Goal: Transaction & Acquisition: Download file/media

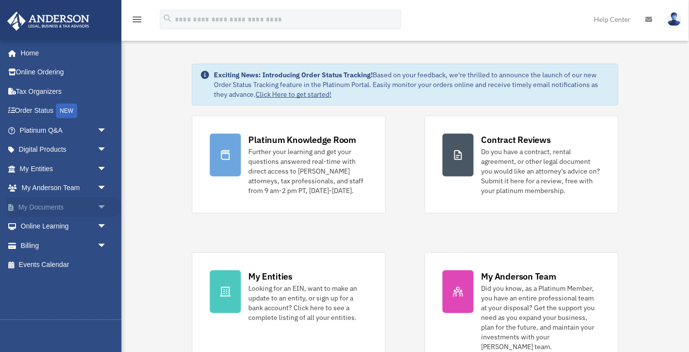
click at [40, 200] on link "My Documents arrow_drop_down" at bounding box center [64, 206] width 115 height 19
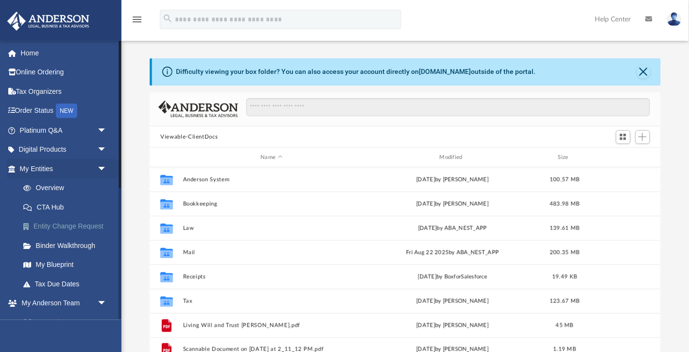
scroll to position [221, 511]
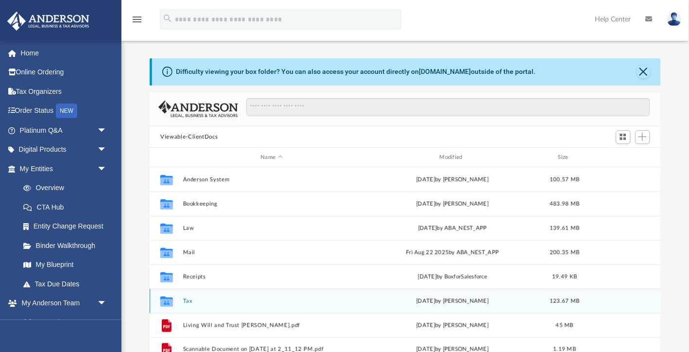
click at [164, 299] on icon "grid" at bounding box center [166, 303] width 13 height 8
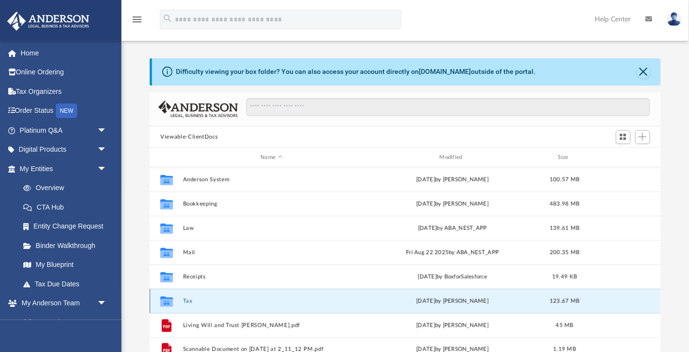
click at [189, 300] on button "Tax" at bounding box center [271, 301] width 177 height 6
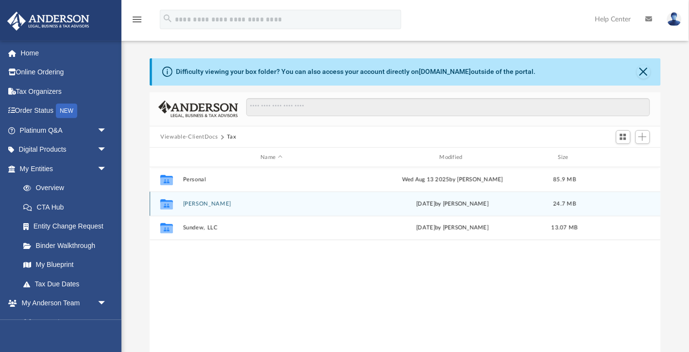
click at [237, 203] on button "Peterson-Nafziger, Erik S." at bounding box center [271, 204] width 177 height 6
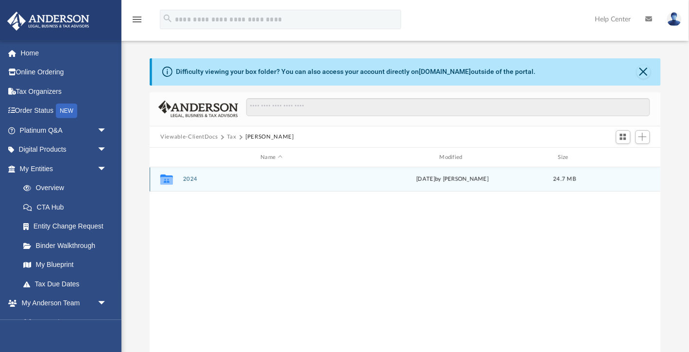
click at [193, 179] on button "2024" at bounding box center [271, 179] width 177 height 6
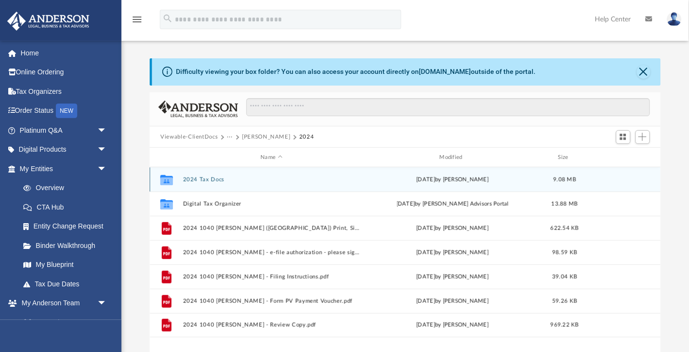
click at [205, 177] on button "2024 Tax Docs" at bounding box center [271, 179] width 177 height 6
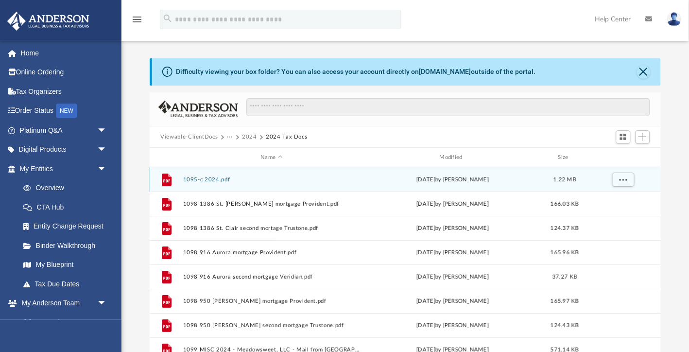
scroll to position [0, 0]
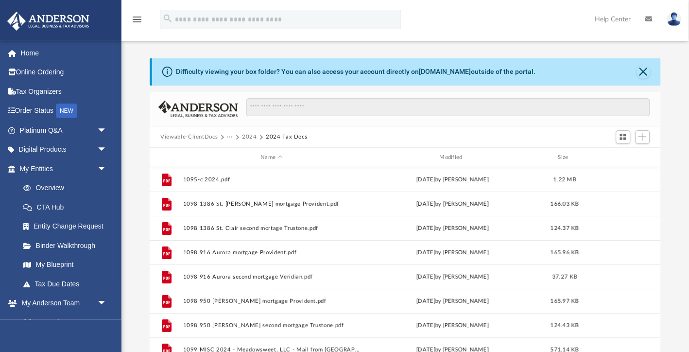
click at [247, 134] on button "2024" at bounding box center [249, 137] width 15 height 9
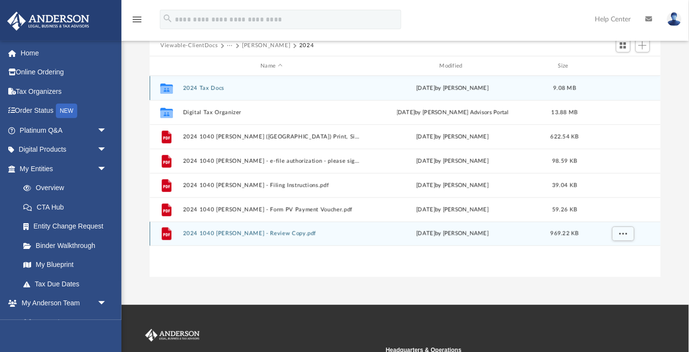
scroll to position [98, 0]
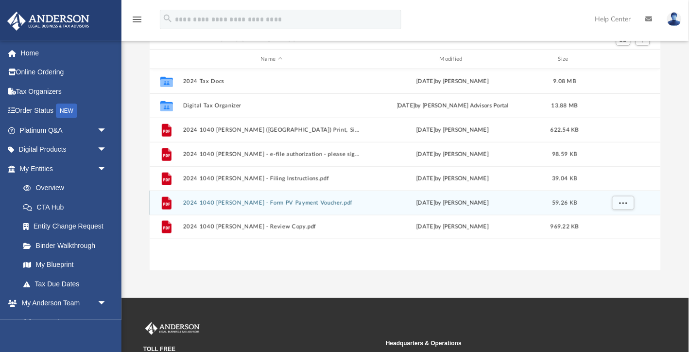
click at [261, 200] on button "2024 1040 [PERSON_NAME] - Form PV Payment Voucher.pdf" at bounding box center [271, 203] width 177 height 6
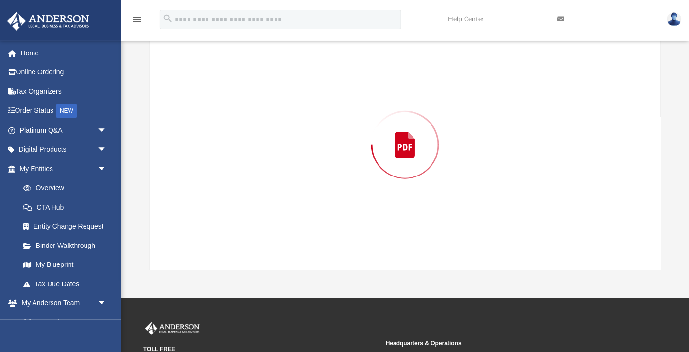
scroll to position [91, 0]
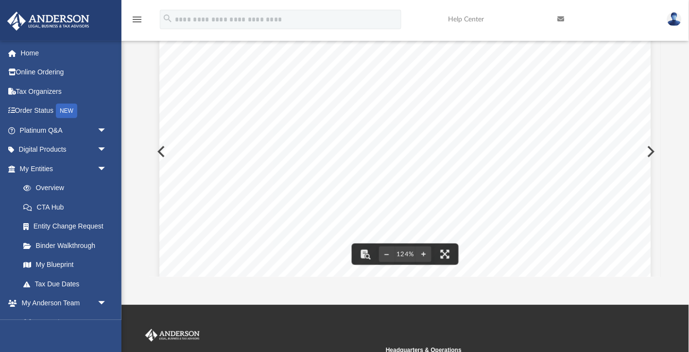
click at [648, 153] on div "457061 08-06-24 Payment for period end date (mm/dd/yyyy) mass.gov/masstaxconnec…" at bounding box center [405, 352] width 492 height 636
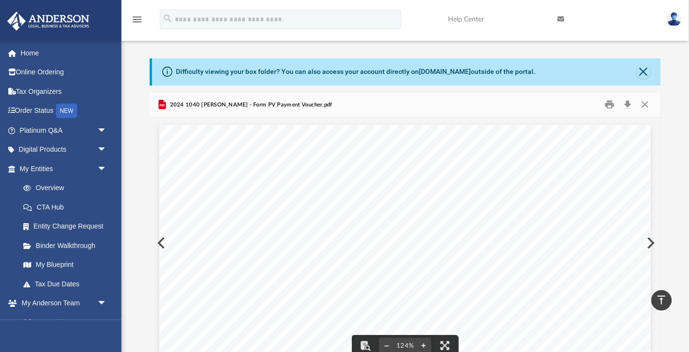
scroll to position [0, 0]
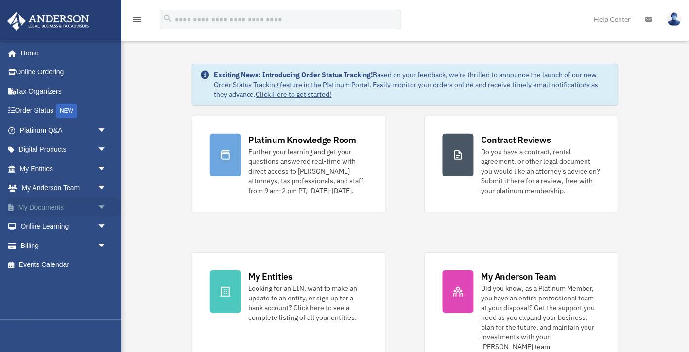
click at [54, 201] on link "My Documents arrow_drop_down" at bounding box center [64, 206] width 115 height 19
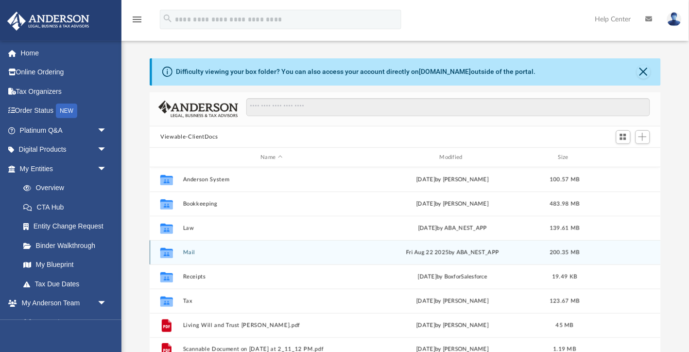
scroll to position [0, 0]
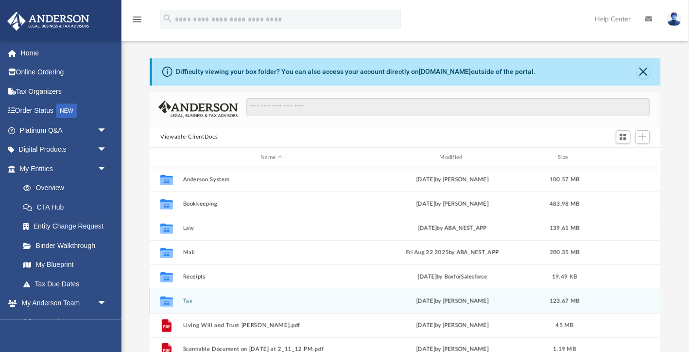
click at [186, 302] on button "Tax" at bounding box center [271, 301] width 177 height 6
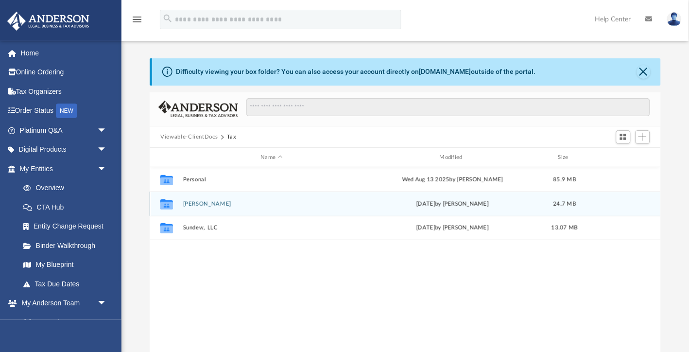
click at [213, 205] on button "[PERSON_NAME]" at bounding box center [271, 204] width 177 height 6
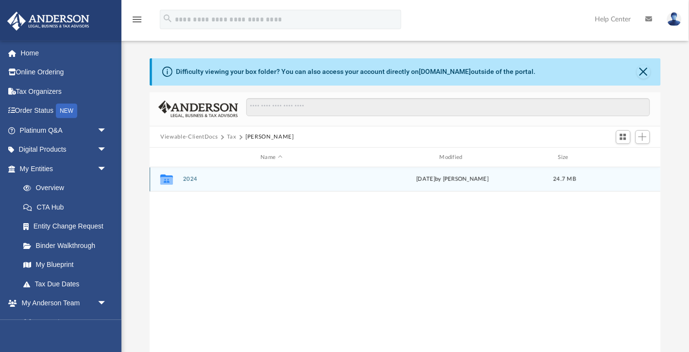
click at [189, 177] on button "2024" at bounding box center [271, 179] width 177 height 6
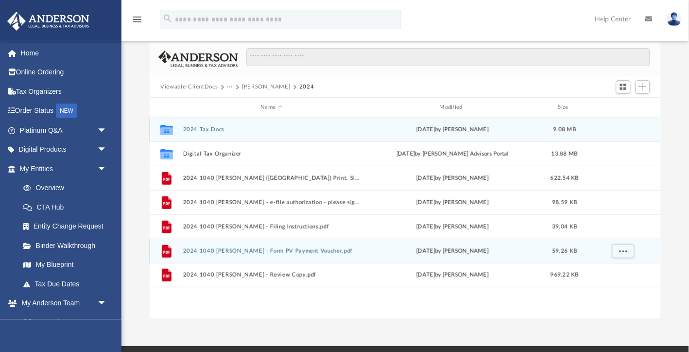
scroll to position [58, 0]
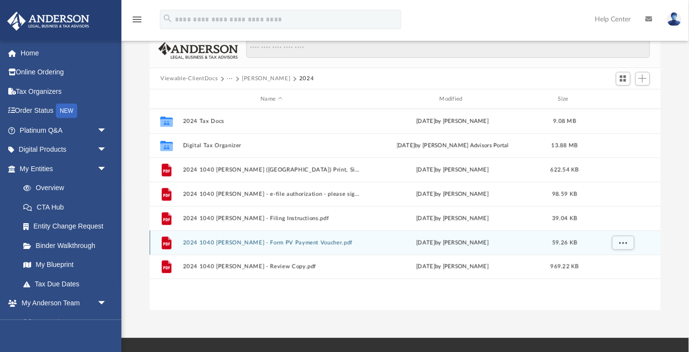
click at [302, 241] on button "2024 1040 Peterson-Nafziger, Erik S. - Form PV Payment Voucher.pdf" at bounding box center [271, 243] width 177 height 6
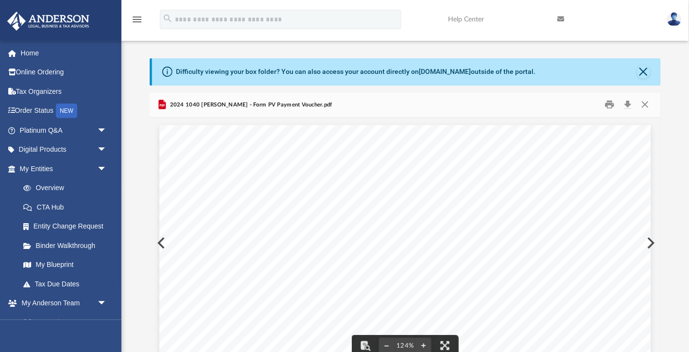
scroll to position [0, 0]
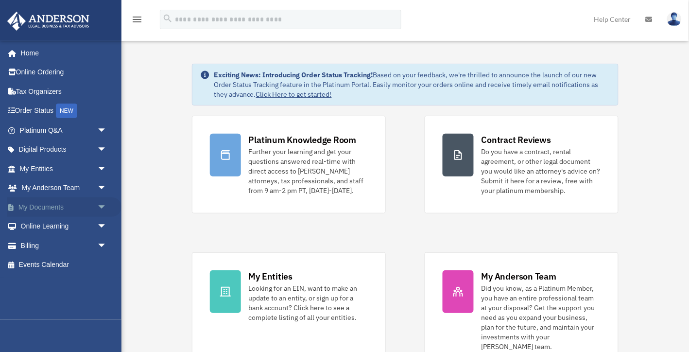
click at [31, 203] on link "My Documents arrow_drop_down" at bounding box center [64, 206] width 115 height 19
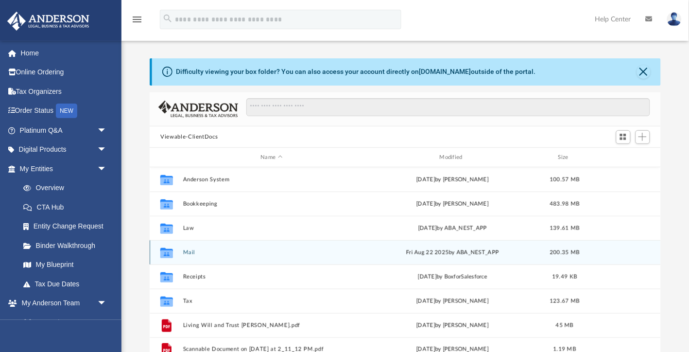
scroll to position [12, 0]
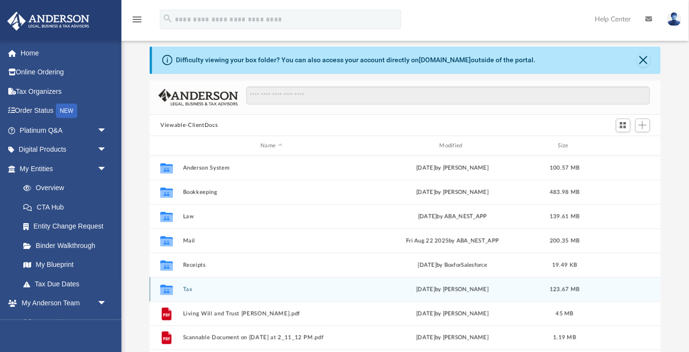
click at [188, 289] on button "Tax" at bounding box center [271, 289] width 177 height 6
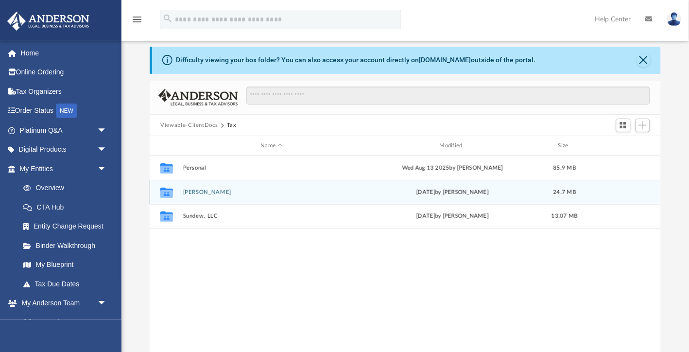
click at [200, 189] on button "[PERSON_NAME]" at bounding box center [271, 192] width 177 height 6
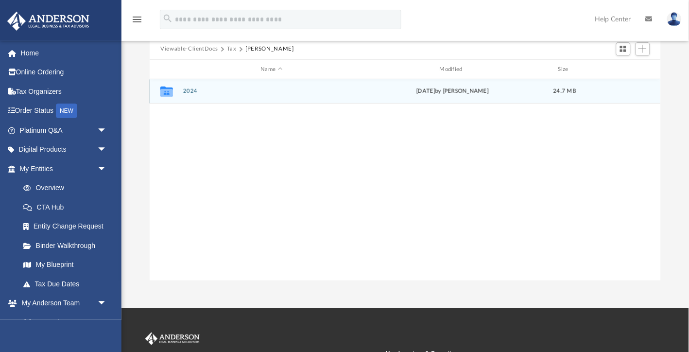
scroll to position [79, 0]
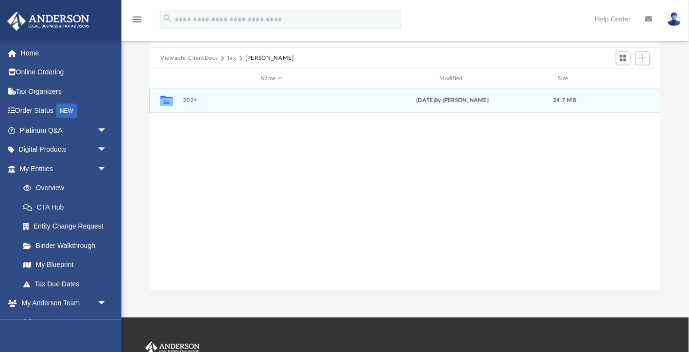
click at [192, 99] on button "2024" at bounding box center [271, 101] width 177 height 6
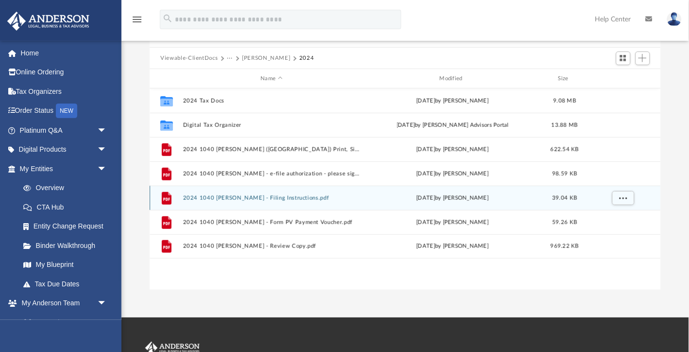
click at [329, 195] on button "2024 1040 [PERSON_NAME] - Filing Instructions.pdf" at bounding box center [271, 198] width 177 height 6
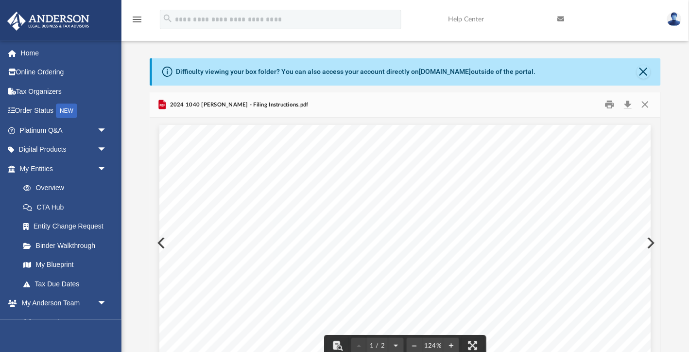
scroll to position [0, 0]
click at [643, 105] on button "Close" at bounding box center [644, 104] width 17 height 15
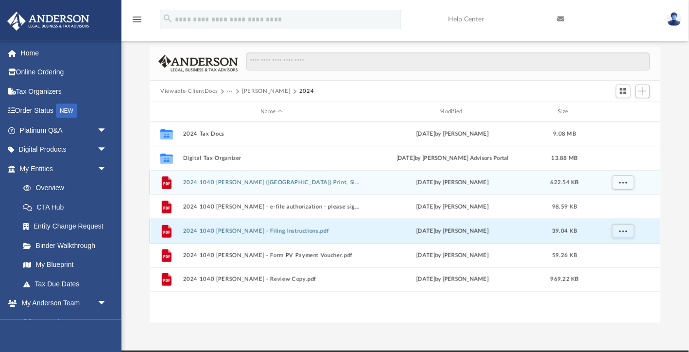
scroll to position [62, 0]
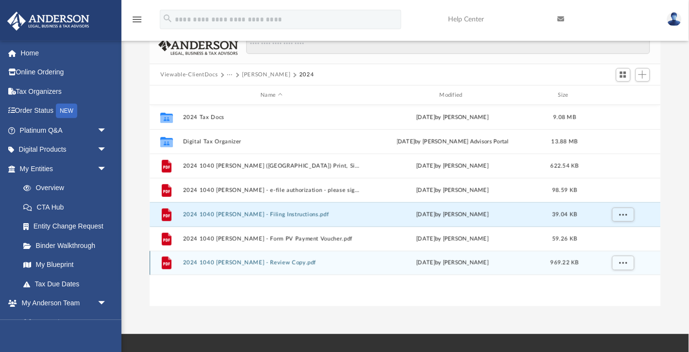
click at [309, 261] on button "2024 1040 [PERSON_NAME] - Review Copy.pdf" at bounding box center [271, 263] width 177 height 6
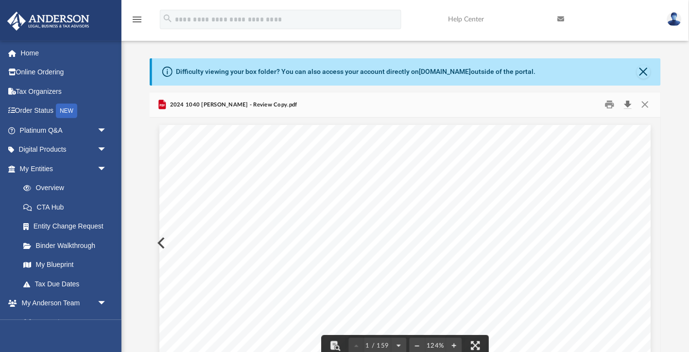
scroll to position [0, 0]
click at [628, 103] on button "Download" at bounding box center [627, 104] width 17 height 15
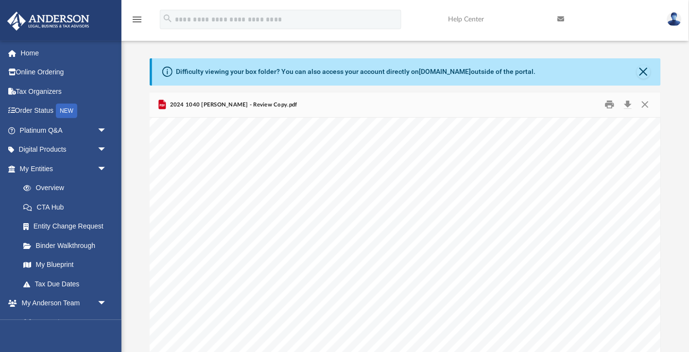
scroll to position [29826, 0]
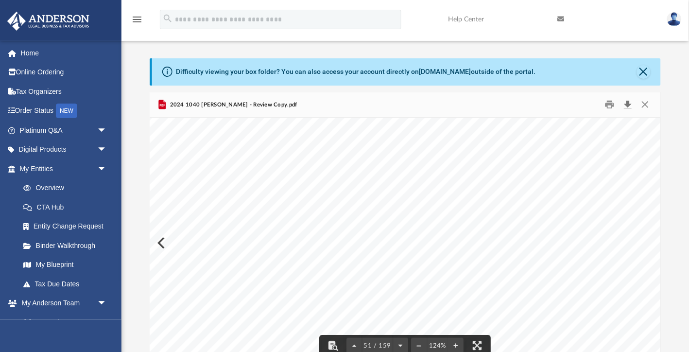
click at [627, 102] on button "Download" at bounding box center [627, 104] width 17 height 15
click at [159, 247] on div "421551 [DATE] INCOME FROM PASSTHROUGH STATEMENT, PAGE 1 2024 SCHEDULE E Name Pa…" at bounding box center [468, 197] width 636 height 492
click at [160, 240] on div "421551 [DATE] INCOME FROM PASSTHROUGH STATEMENT, PAGE 1 2024 SCHEDULE E Name Pa…" at bounding box center [468, 197] width 636 height 492
click at [645, 73] on button "Close" at bounding box center [644, 72] width 14 height 14
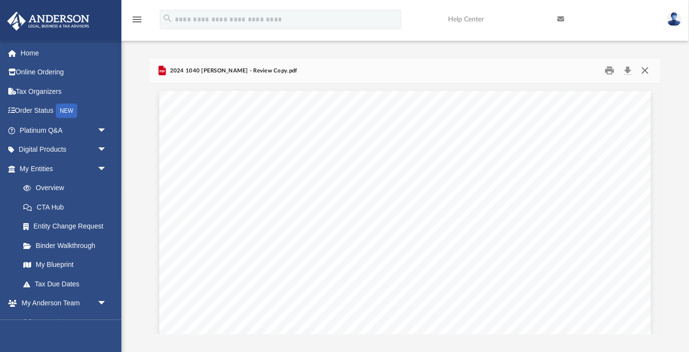
click at [646, 69] on button "Close" at bounding box center [644, 70] width 17 height 15
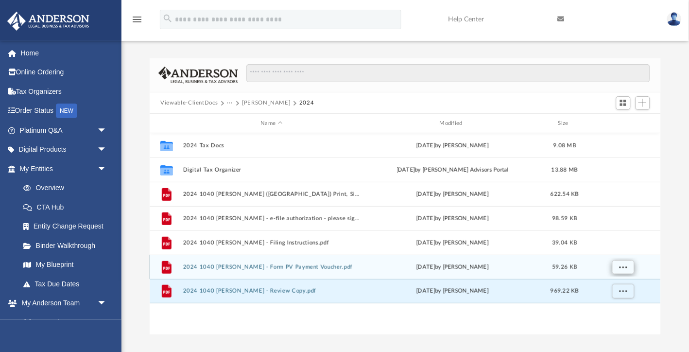
click at [619, 264] on span "More options" at bounding box center [623, 266] width 8 height 5
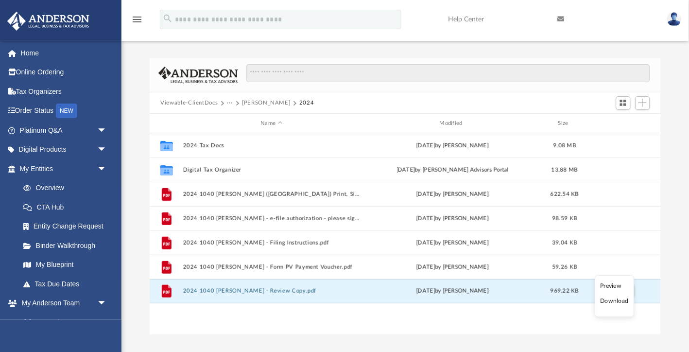
click at [614, 301] on iframe at bounding box center [633, 320] width 87 height 39
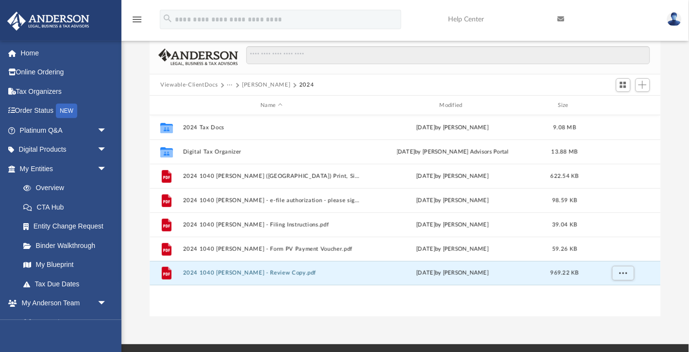
scroll to position [24, 0]
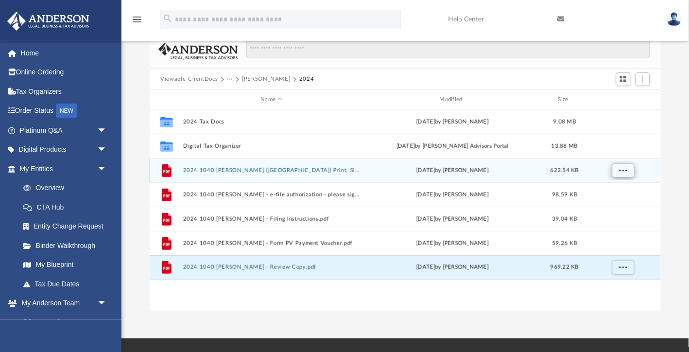
click at [620, 169] on span "More options" at bounding box center [623, 170] width 8 height 5
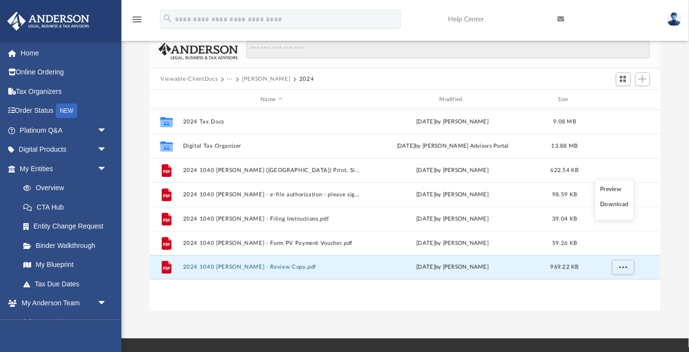
click at [611, 205] on li "Download" at bounding box center [615, 205] width 28 height 10
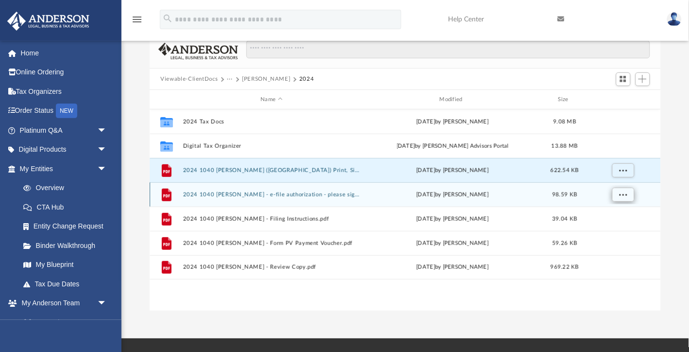
click at [624, 196] on span "More options" at bounding box center [623, 194] width 8 height 5
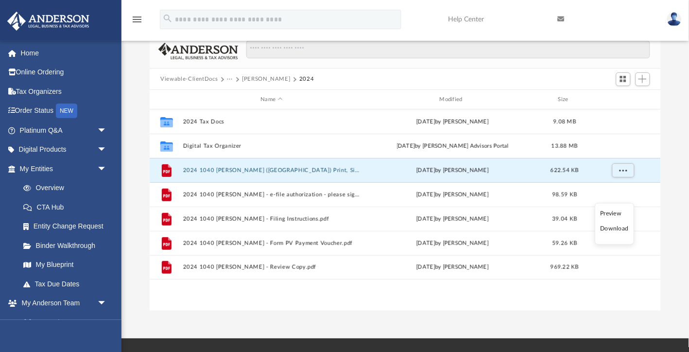
click at [615, 229] on li "Download" at bounding box center [615, 229] width 28 height 10
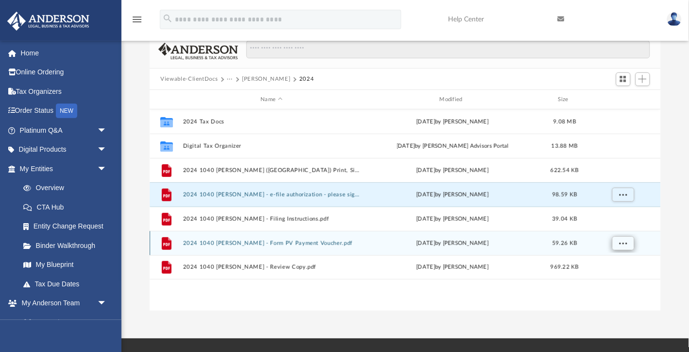
click at [619, 241] on span "More options" at bounding box center [623, 243] width 8 height 5
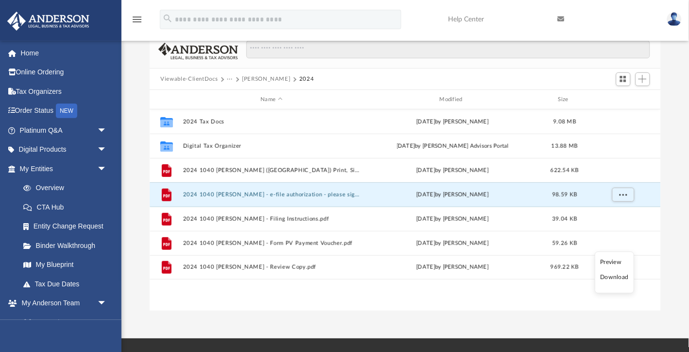
click at [616, 279] on li "Download" at bounding box center [615, 278] width 28 height 10
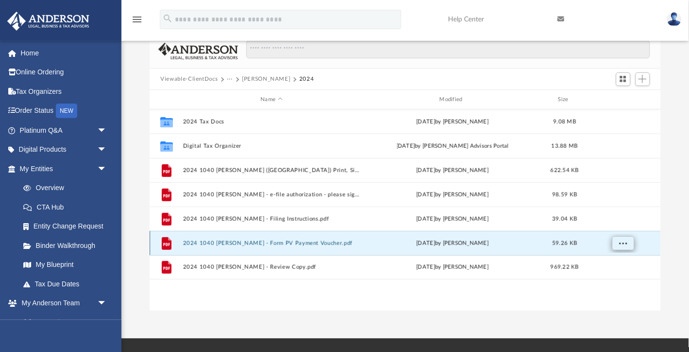
click at [627, 241] on span "More options" at bounding box center [623, 243] width 8 height 5
click at [616, 275] on li "Download" at bounding box center [615, 278] width 28 height 10
